Goal: Task Accomplishment & Management: Complete application form

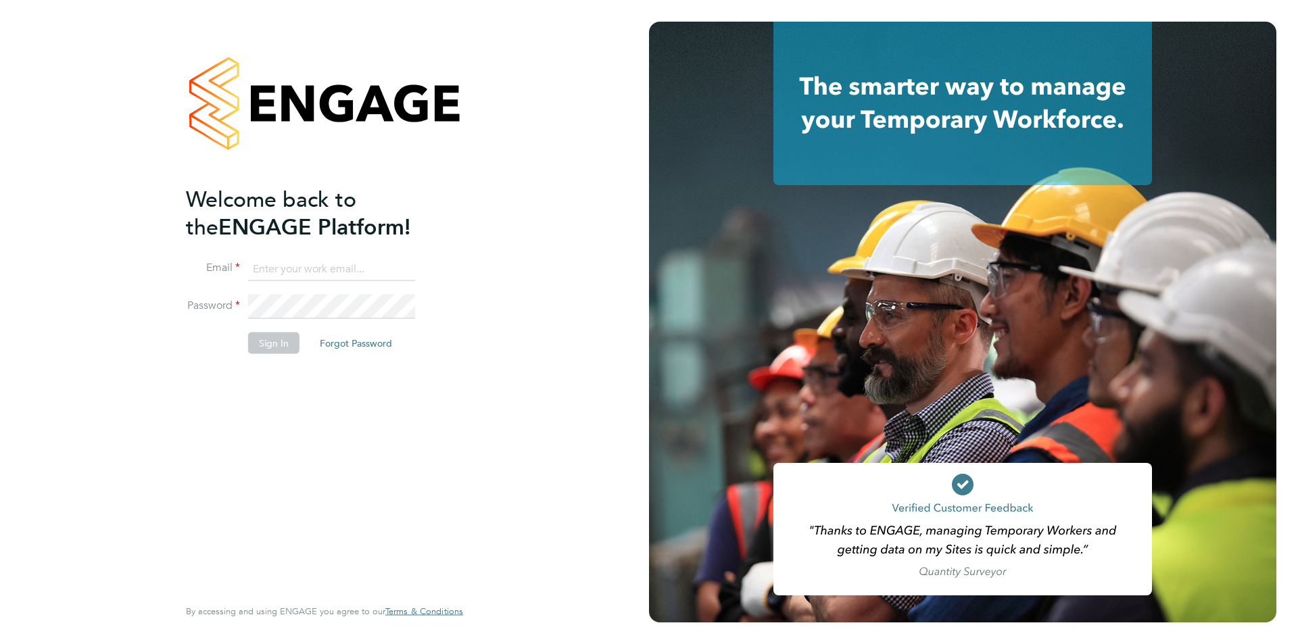
type input "oli.thomas@novaeducation.net"
click at [283, 339] on button "Sign In" at bounding box center [273, 344] width 51 height 22
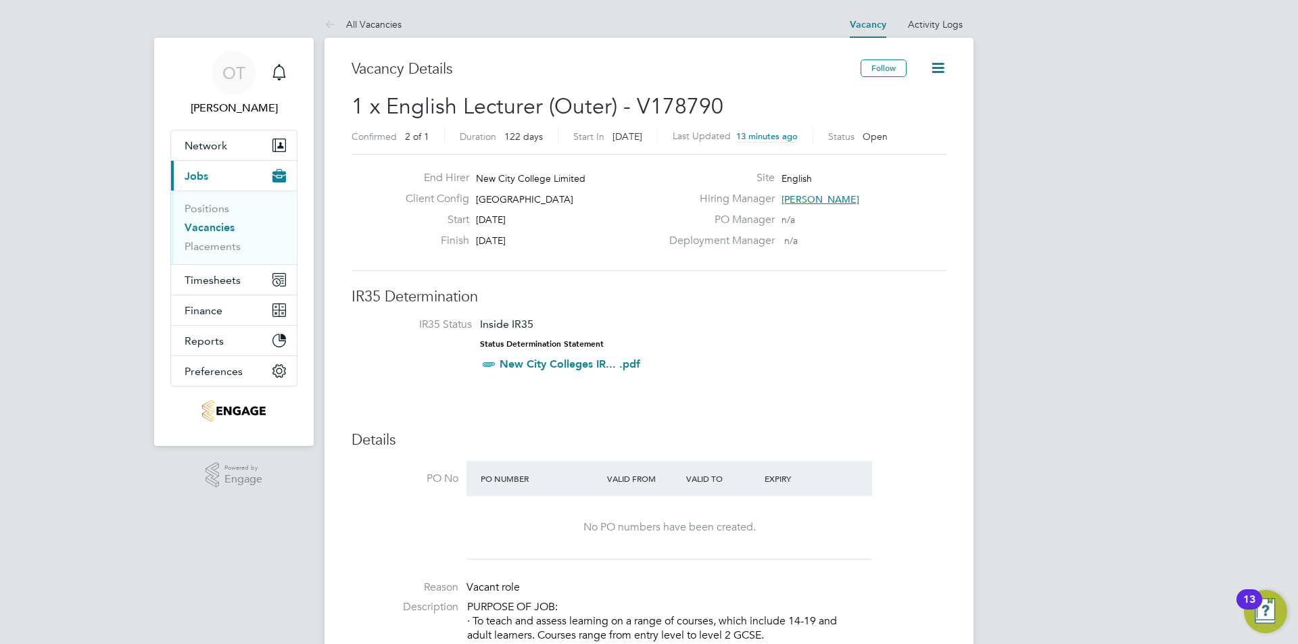
drag, startPoint x: 855, startPoint y: 203, endPoint x: 784, endPoint y: 195, distance: 70.8
click at [784, 195] on div "Hiring Manager [PERSON_NAME]" at bounding box center [806, 202] width 291 height 21
drag, startPoint x: 778, startPoint y: 195, endPoint x: 844, endPoint y: 204, distance: 66.9
click at [844, 204] on div "Hiring Manager [PERSON_NAME]" at bounding box center [806, 202] width 291 height 21
drag, startPoint x: 845, startPoint y: 195, endPoint x: 774, endPoint y: 209, distance: 71.7
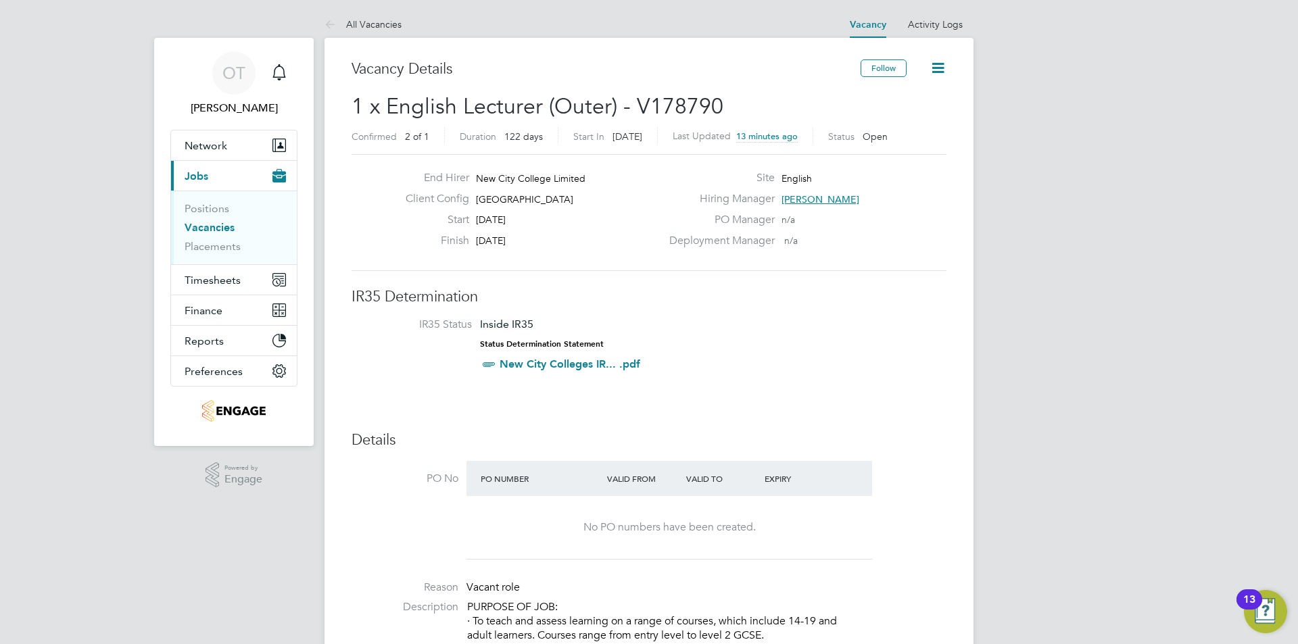
click at [774, 209] on div "Hiring Manager [PERSON_NAME]" at bounding box center [806, 202] width 291 height 21
